Goal: Task Accomplishment & Management: Use online tool/utility

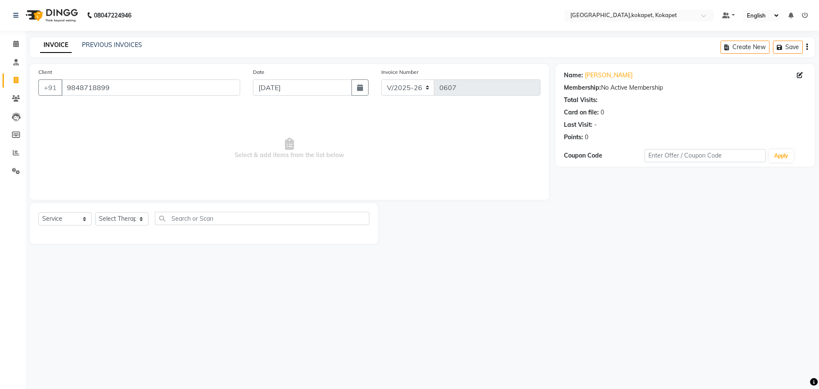
select select "5849"
select select "service"
click at [113, 46] on link "PREVIOUS INVOICES" at bounding box center [112, 45] width 60 height 8
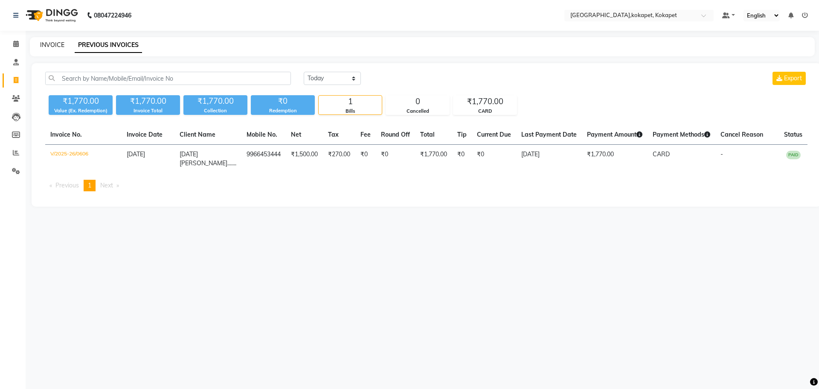
click at [57, 45] on link "INVOICE" at bounding box center [52, 45] width 24 height 8
select select "5849"
select select "service"
